Goal: Complete application form

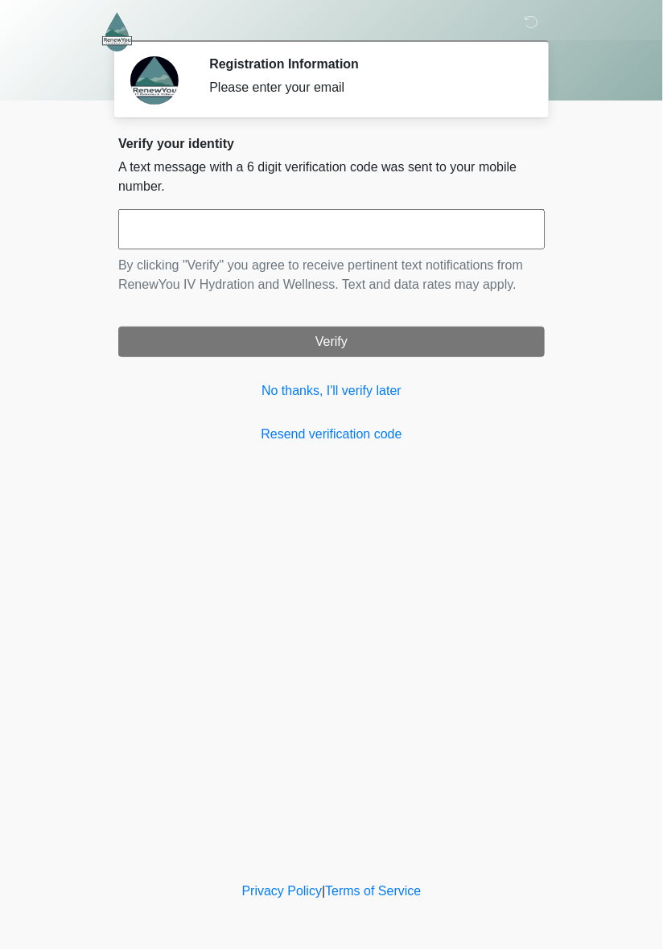
click at [489, 232] on input "text" at bounding box center [331, 229] width 426 height 40
click at [605, 257] on body "‎ ‎ ‎ Registration Information Please enter your email Please connect to Wi-Fi …" at bounding box center [331, 475] width 663 height 950
click at [489, 237] on input "text" at bounding box center [331, 229] width 426 height 40
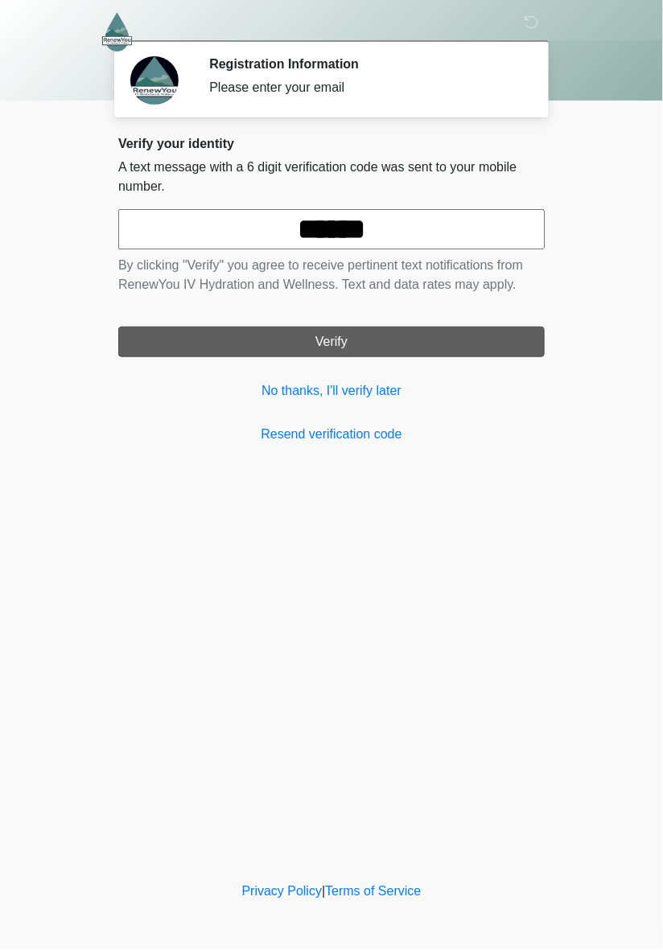
type input "******"
click at [454, 347] on button "Verify" at bounding box center [331, 341] width 426 height 31
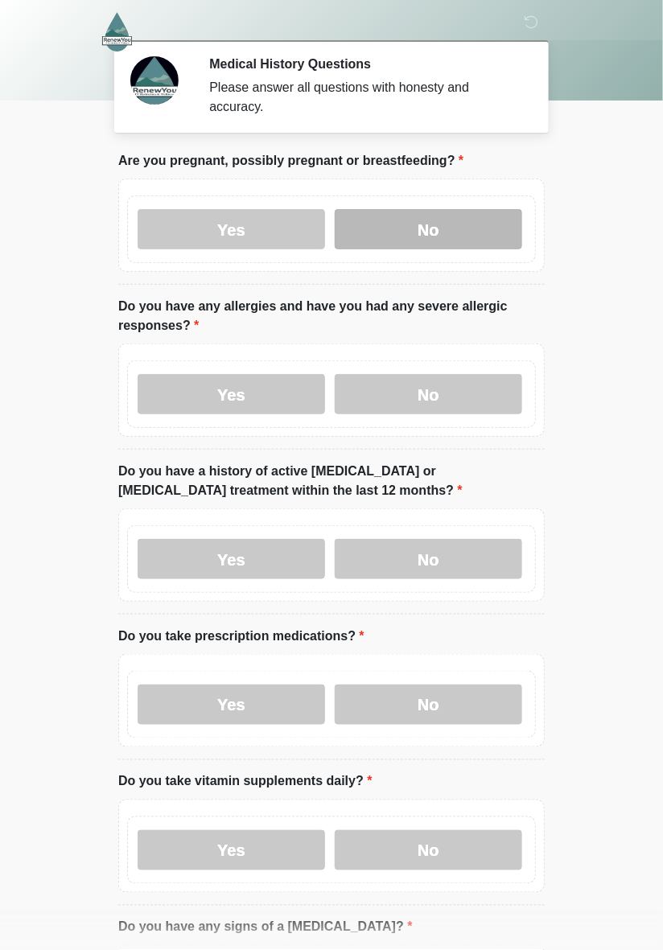
click at [454, 224] on label "No" at bounding box center [428, 229] width 187 height 40
click at [43, 384] on body "‎ ‎ ‎ Medical History Questions Please answer all questions with honesty and ac…" at bounding box center [331, 475] width 663 height 950
click at [26, 358] on body "‎ ‎ ‎ Medical History Questions Please answer all questions with honesty and ac…" at bounding box center [331, 475] width 663 height 950
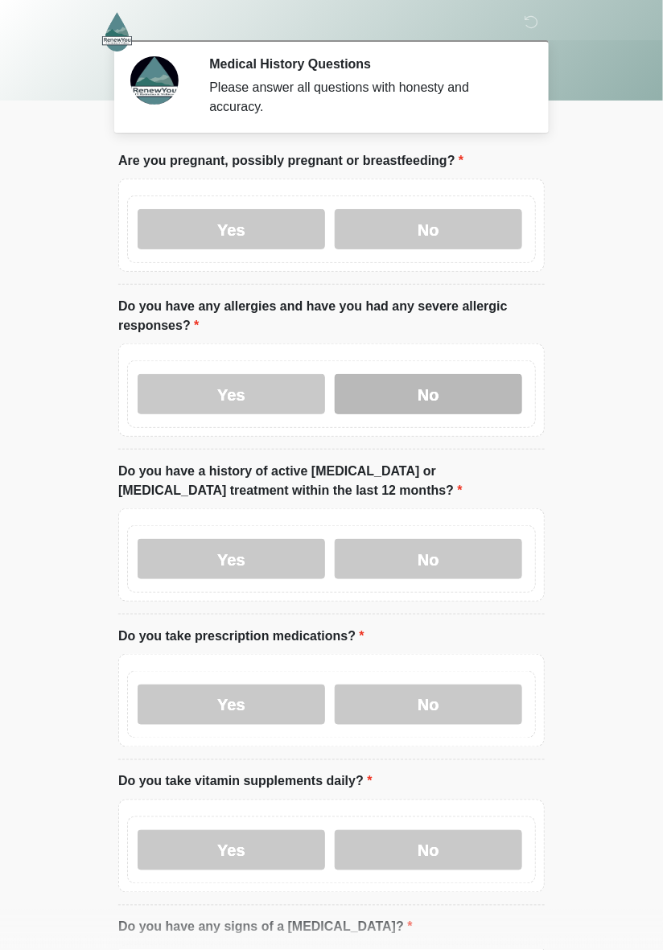
click at [463, 400] on label "No" at bounding box center [428, 394] width 187 height 40
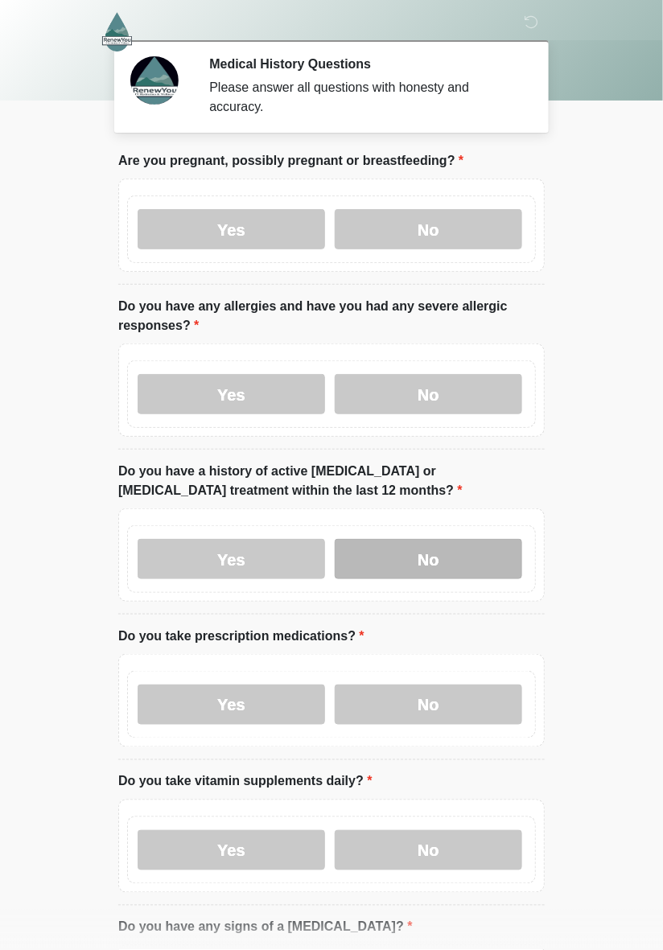
click at [484, 554] on label "No" at bounding box center [428, 559] width 187 height 40
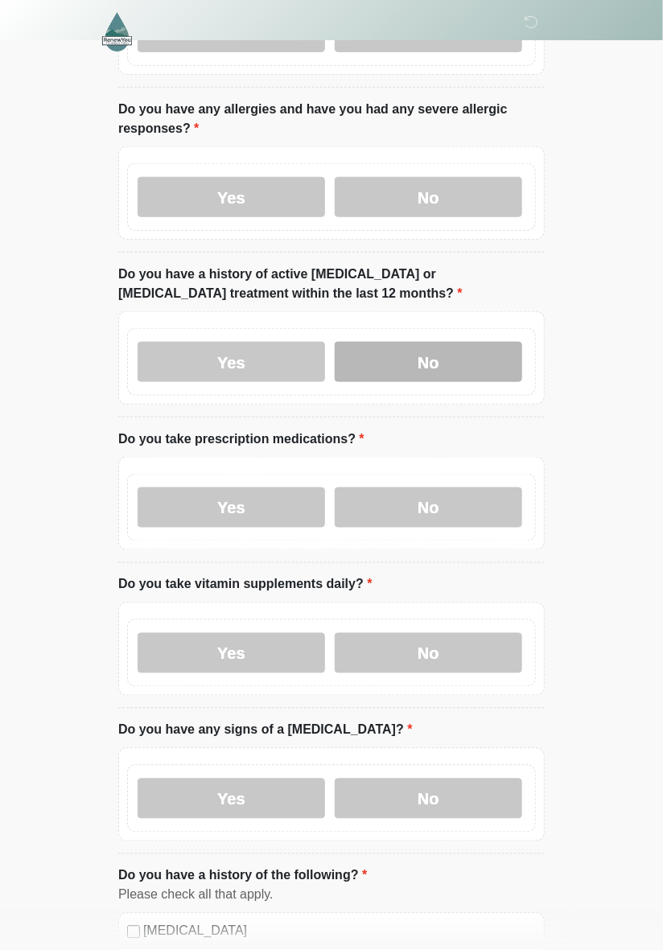
scroll to position [198, 0]
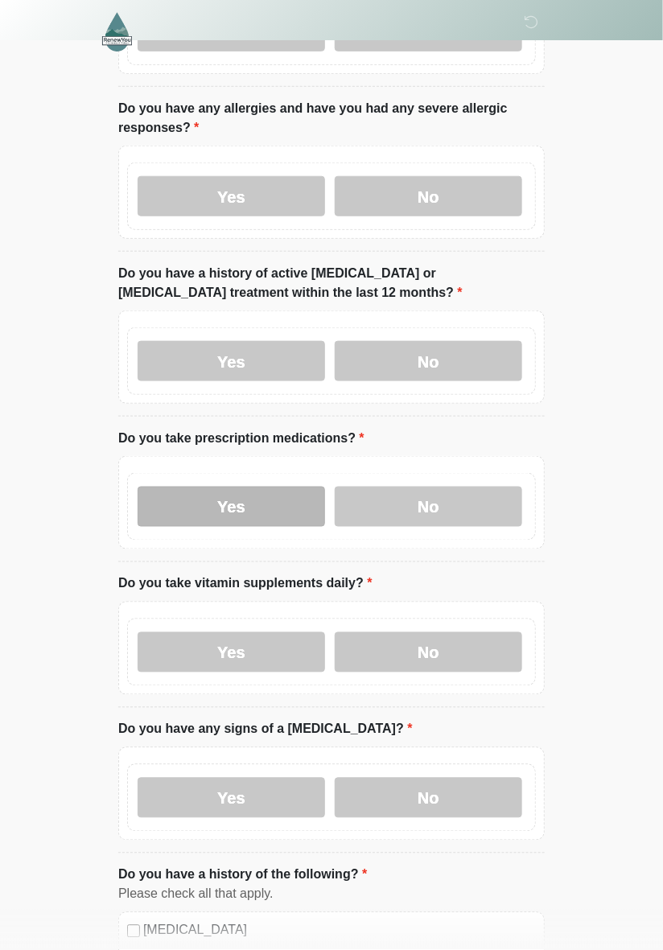
click at [261, 514] on label "Yes" at bounding box center [231, 506] width 187 height 40
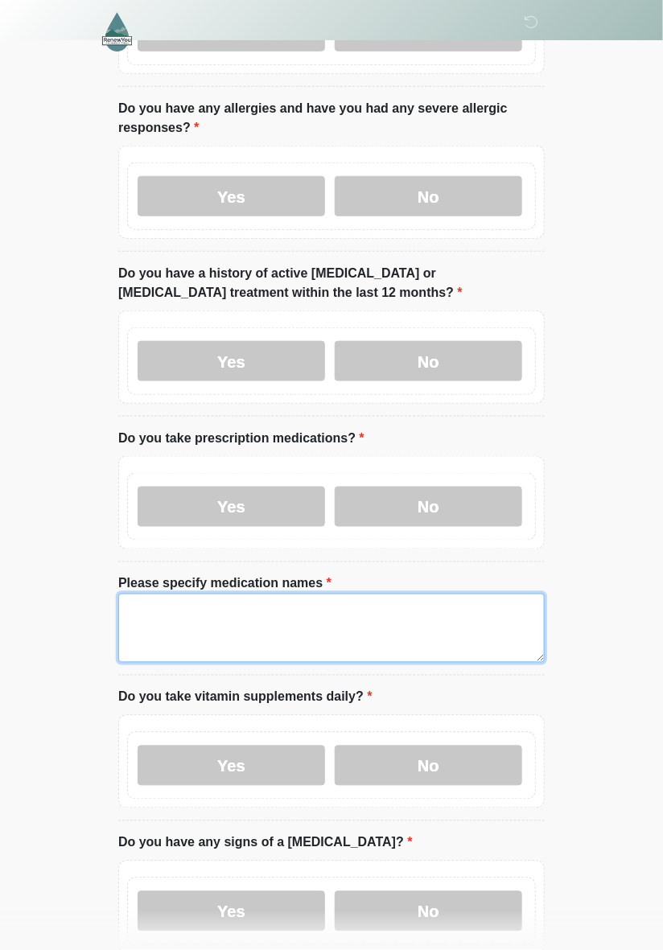
click at [462, 638] on textarea "Please specify medication names" at bounding box center [331, 627] width 426 height 69
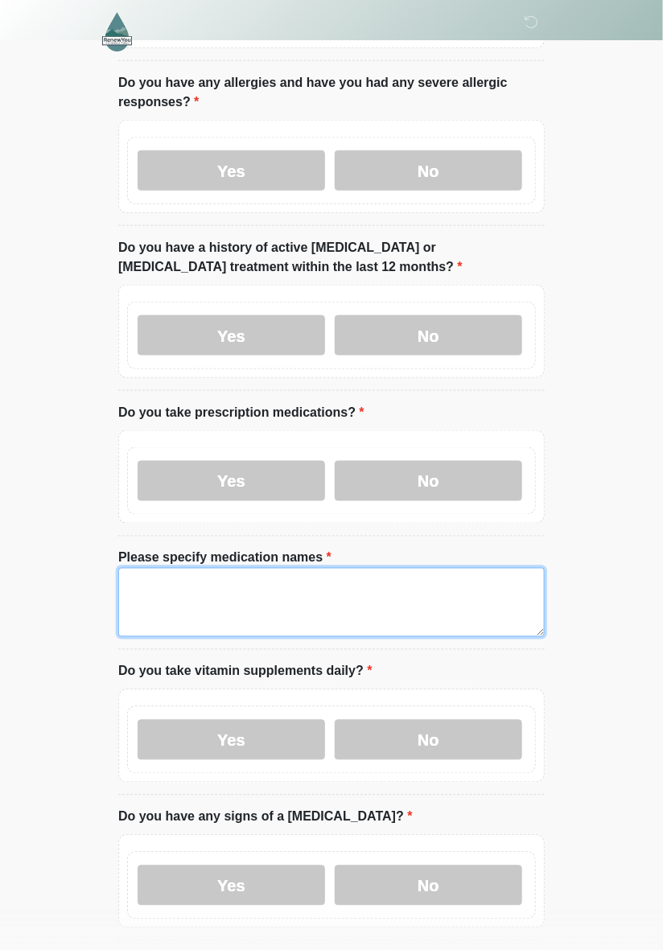
scroll to position [236, 0]
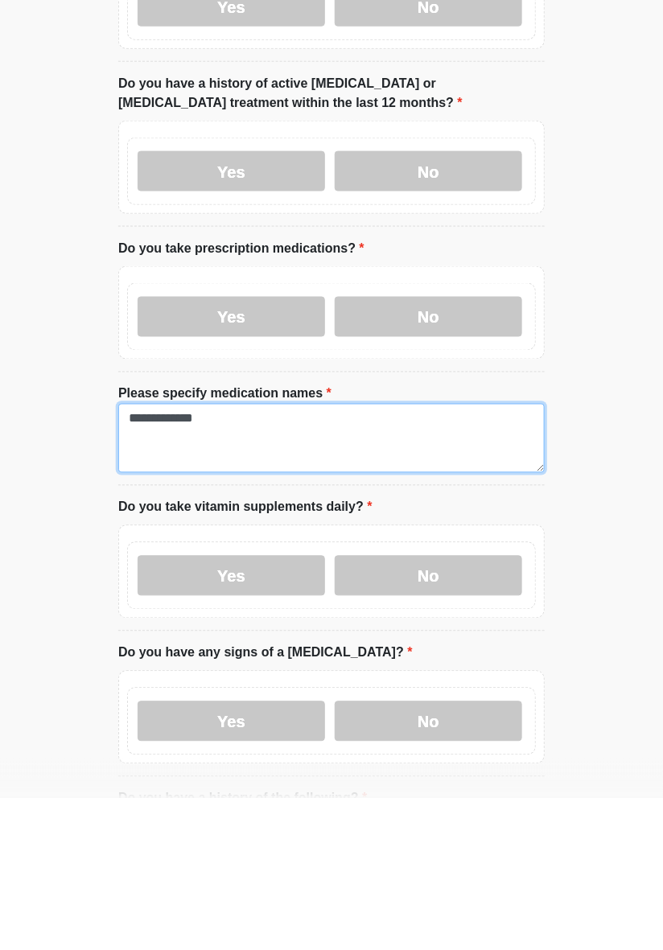
type textarea "**********"
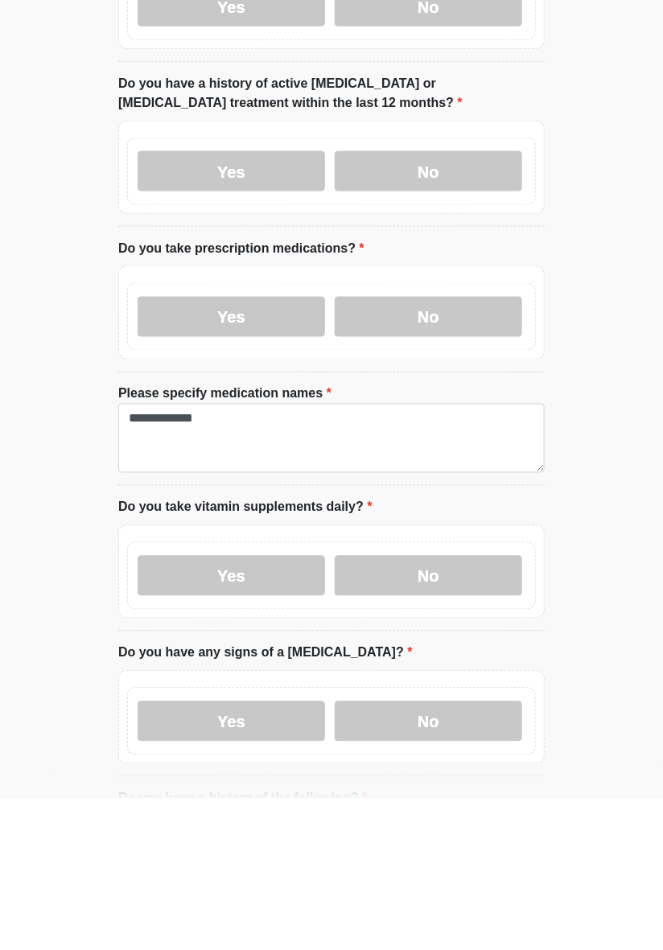
click at [614, 572] on body "‎ ‎ ‎ Medical History Questions Please answer all questions with honesty and ac…" at bounding box center [331, 239] width 663 height 950
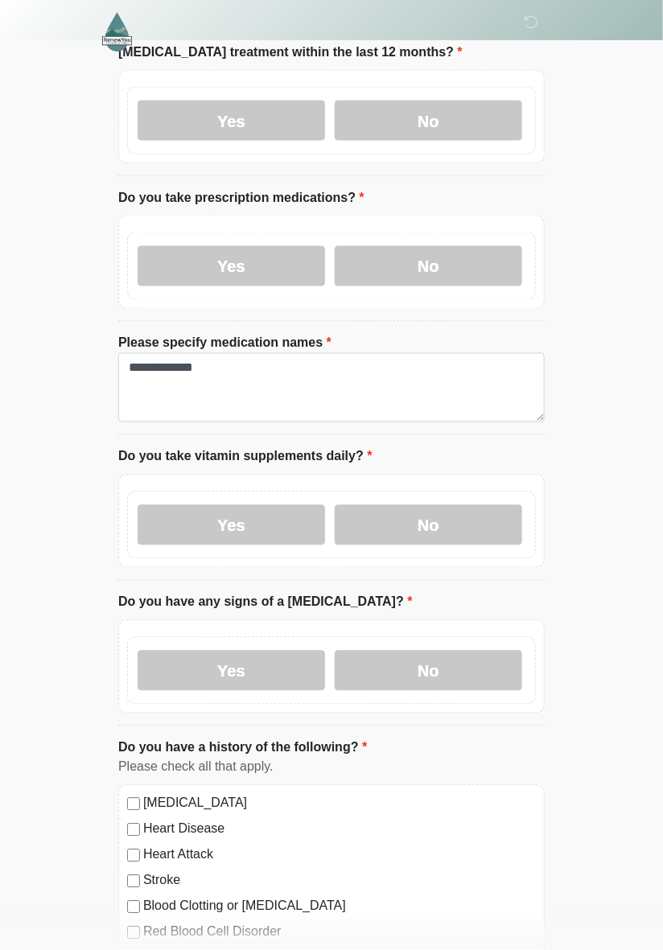
scroll to position [439, 0]
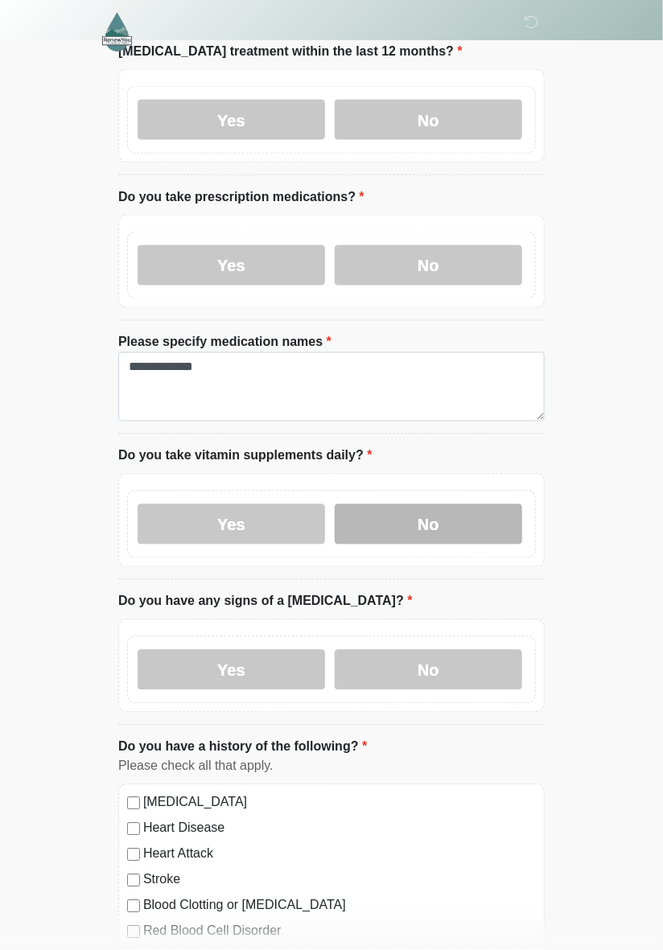
click at [466, 522] on label "No" at bounding box center [428, 524] width 187 height 40
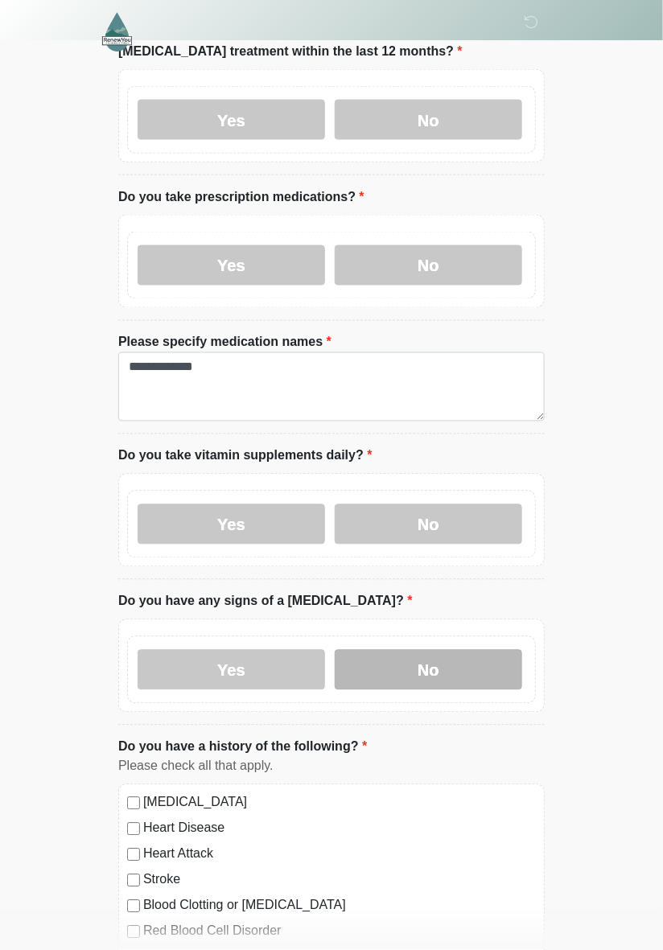
click at [463, 668] on label "No" at bounding box center [428, 670] width 187 height 40
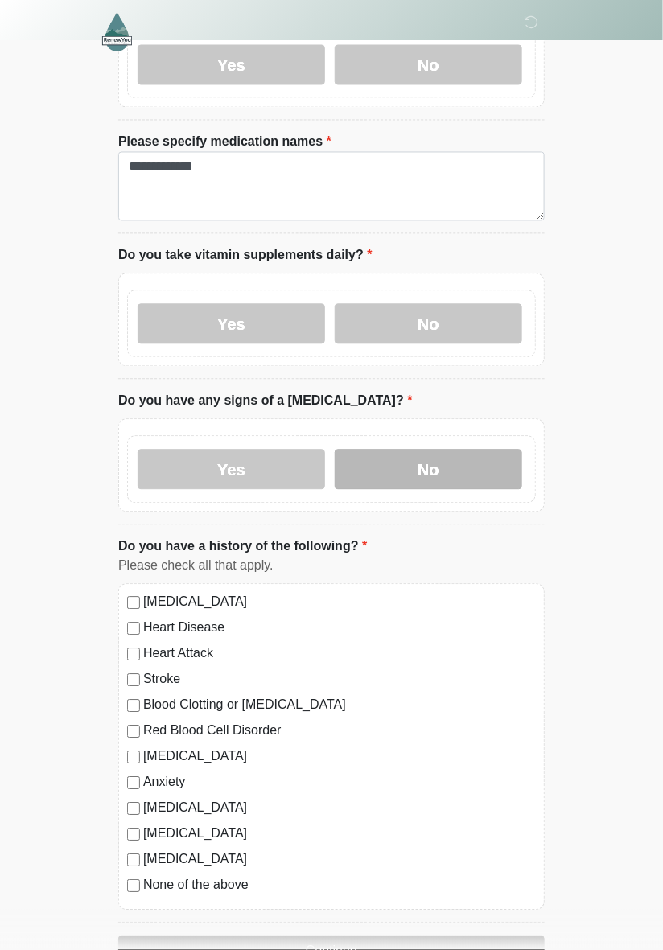
scroll to position [686, 0]
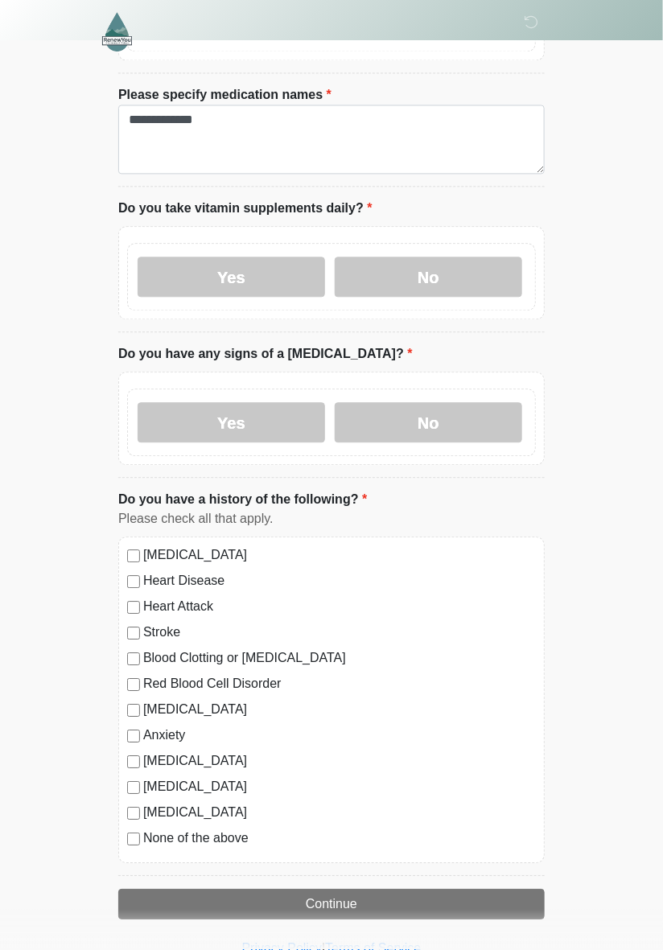
click at [275, 864] on li "Do you have a history of the following? Do you have a history of the following?…" at bounding box center [331, 684] width 426 height 386
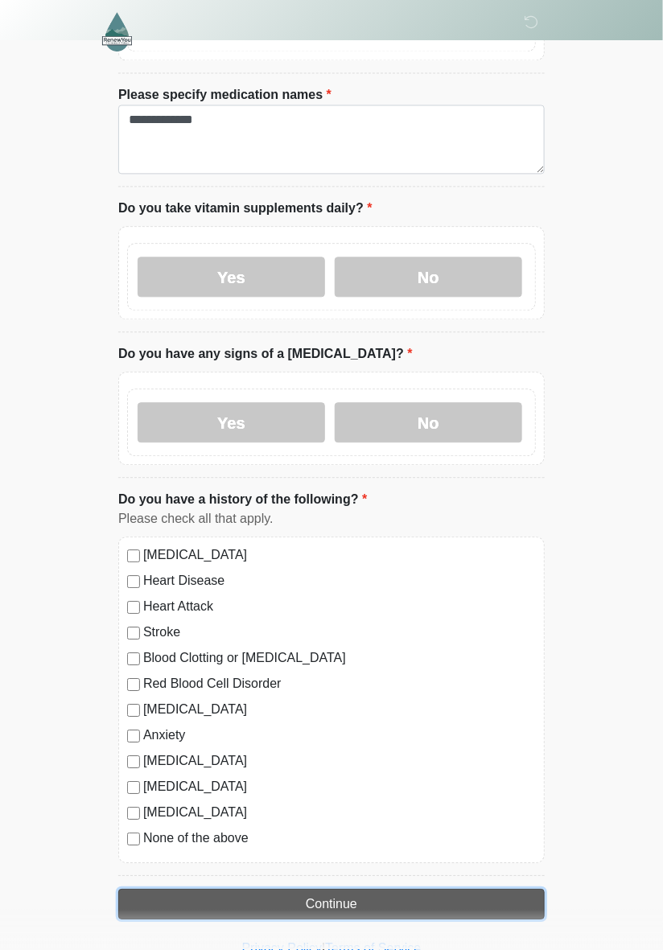
click at [440, 909] on button "Continue" at bounding box center [331, 904] width 426 height 31
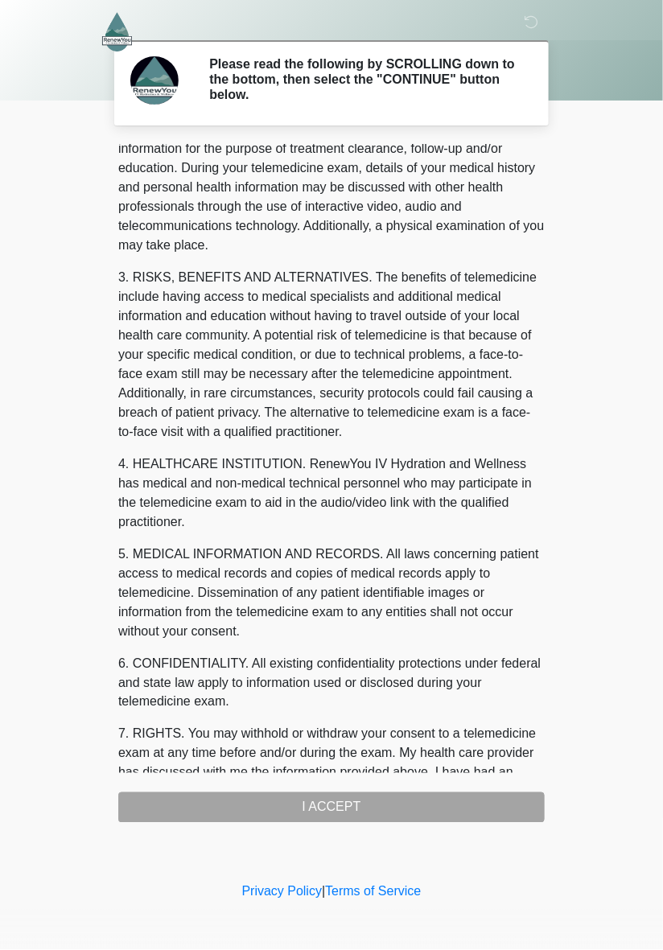
scroll to position [322, 0]
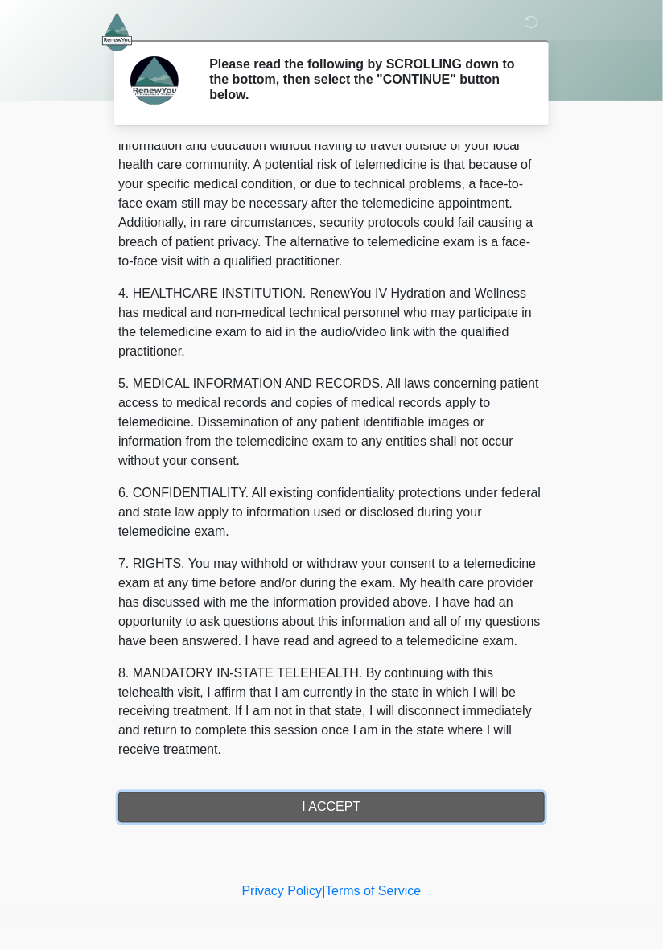
click at [430, 807] on button "I ACCEPT" at bounding box center [331, 807] width 426 height 31
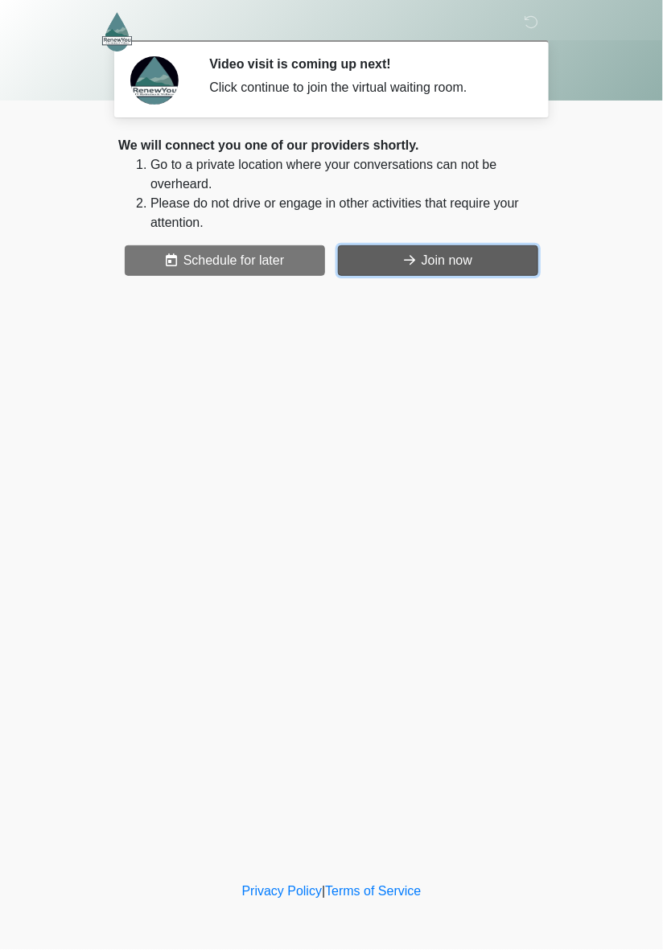
click at [445, 268] on button "Join now" at bounding box center [438, 260] width 200 height 31
